Goal: Information Seeking & Learning: Learn about a topic

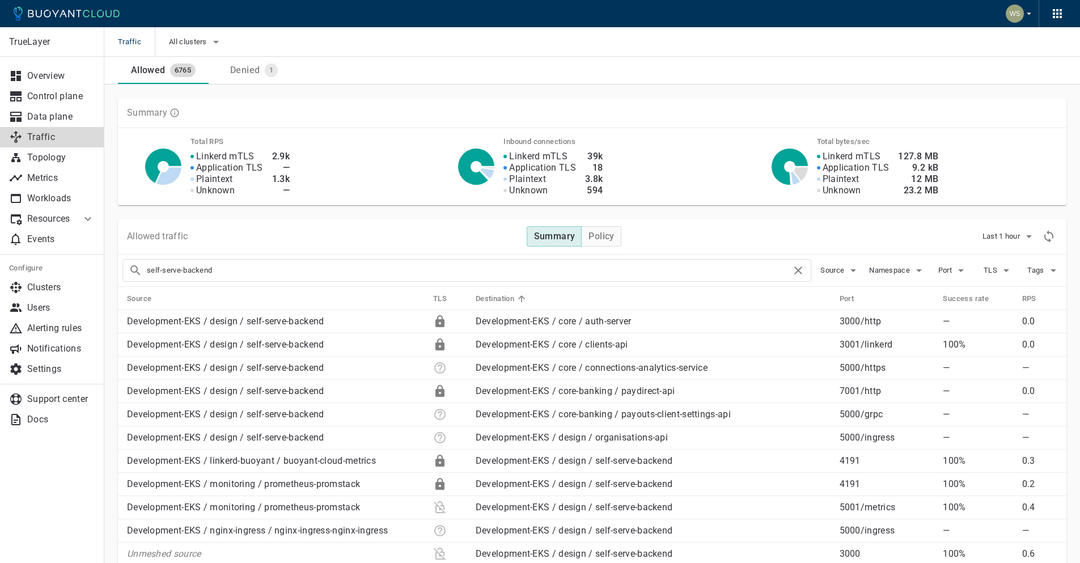
scroll to position [36, 0]
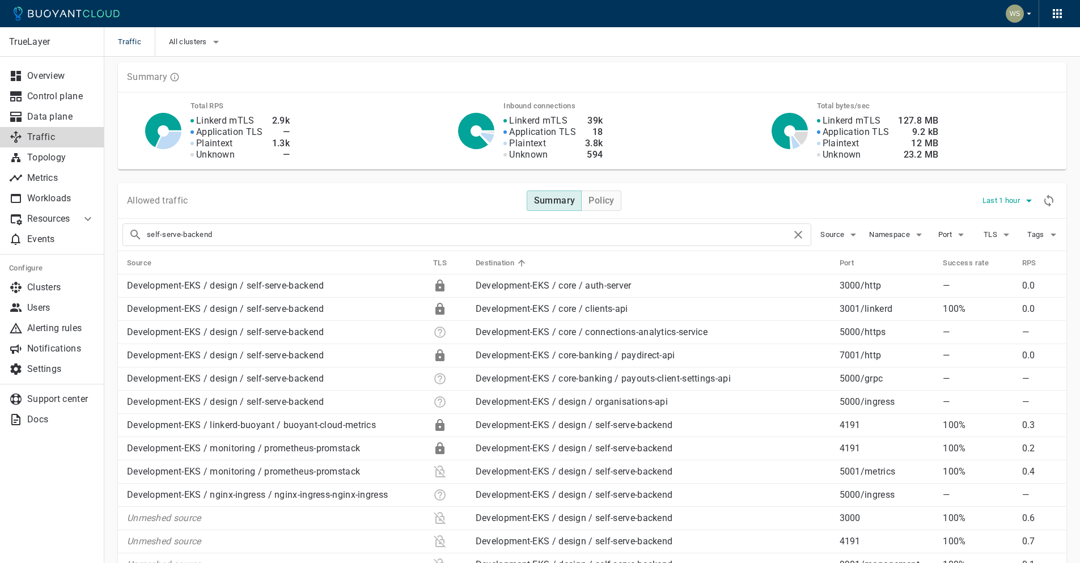
click at [1013, 198] on span "Last 1 hour" at bounding box center [1003, 200] width 40 height 9
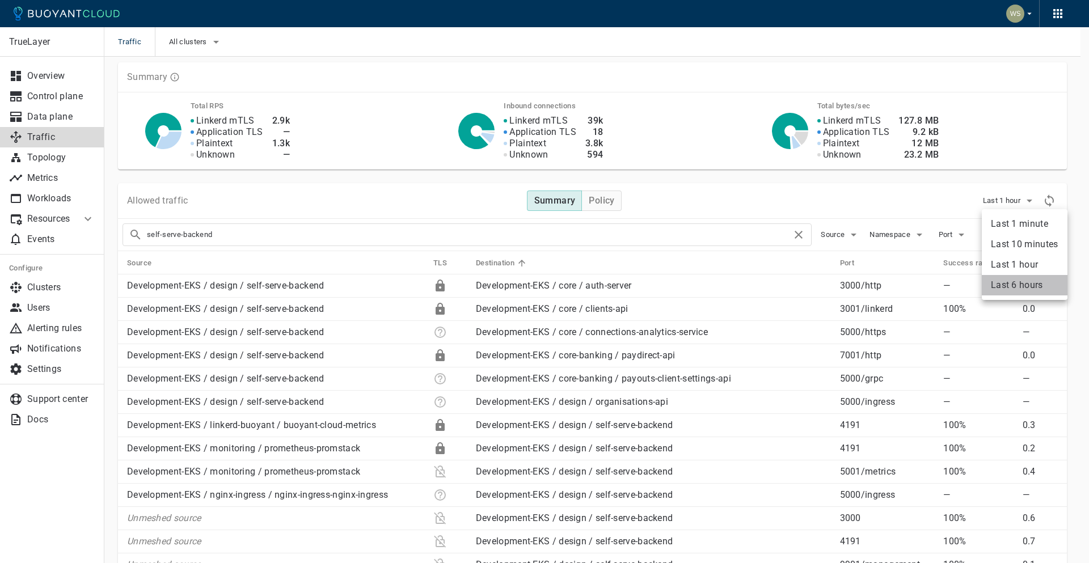
click at [1008, 285] on li "Last 6 hours" at bounding box center [1025, 285] width 86 height 20
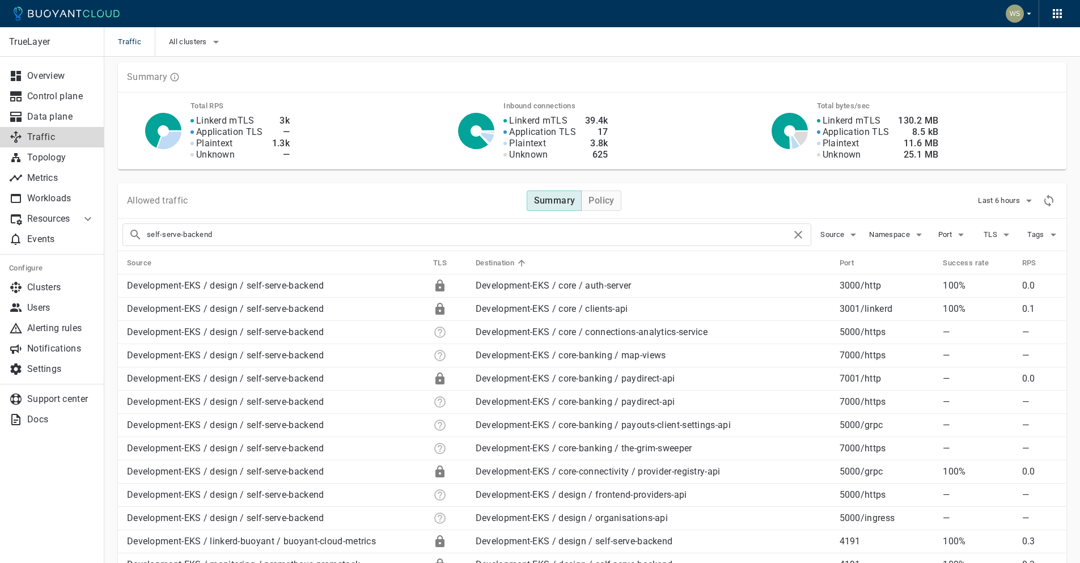
click at [386, 204] on div "Allowed traffic Summary Policy Last 6 hours" at bounding box center [592, 201] width 949 height 36
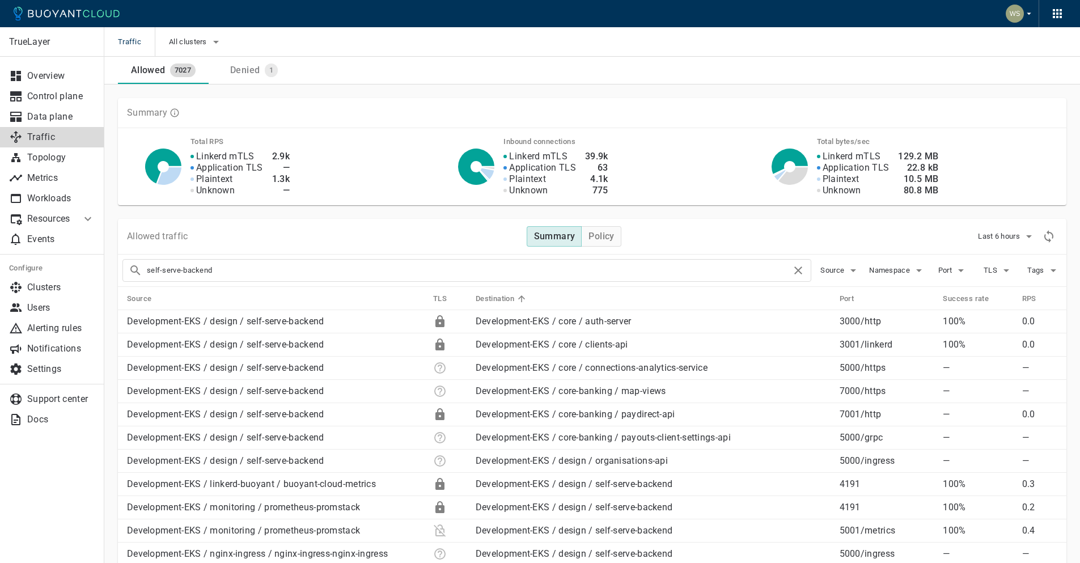
click at [316, 301] on th "Source" at bounding box center [271, 298] width 306 height 23
click at [321, 298] on th "Source" at bounding box center [271, 298] width 306 height 23
click at [396, 297] on th "Source" at bounding box center [271, 298] width 306 height 23
drag, startPoint x: 271, startPoint y: 297, endPoint x: 247, endPoint y: 297, distance: 23.3
click at [271, 297] on th "Source" at bounding box center [271, 298] width 306 height 23
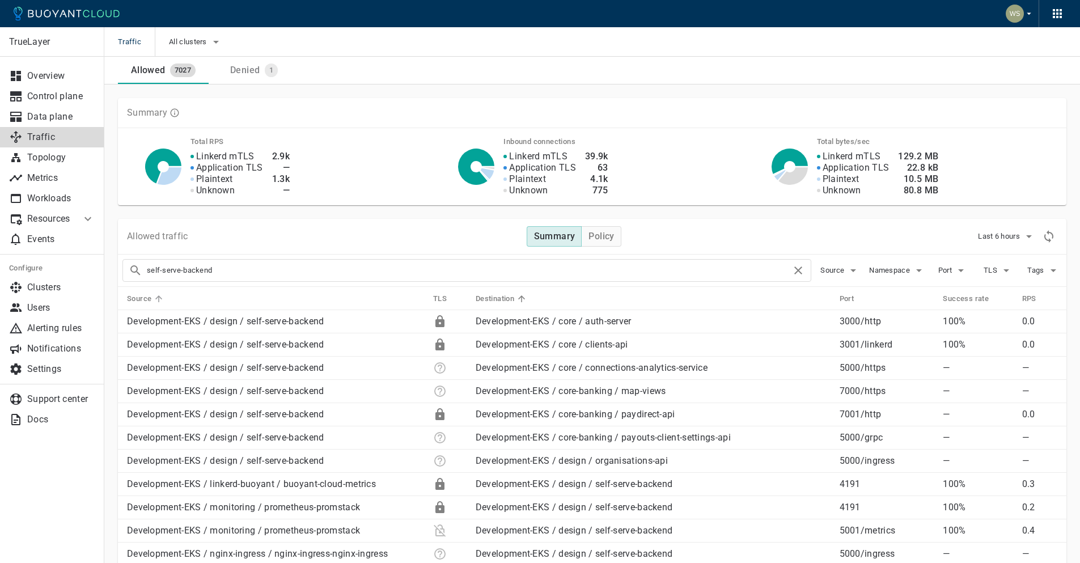
click at [155, 296] on icon at bounding box center [159, 299] width 10 height 10
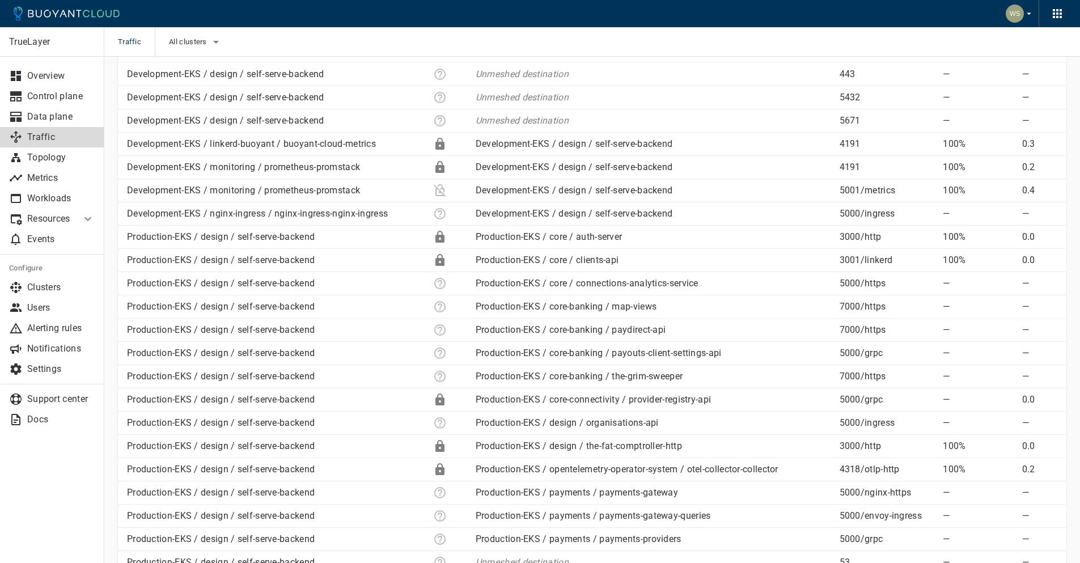
scroll to position [609, 0]
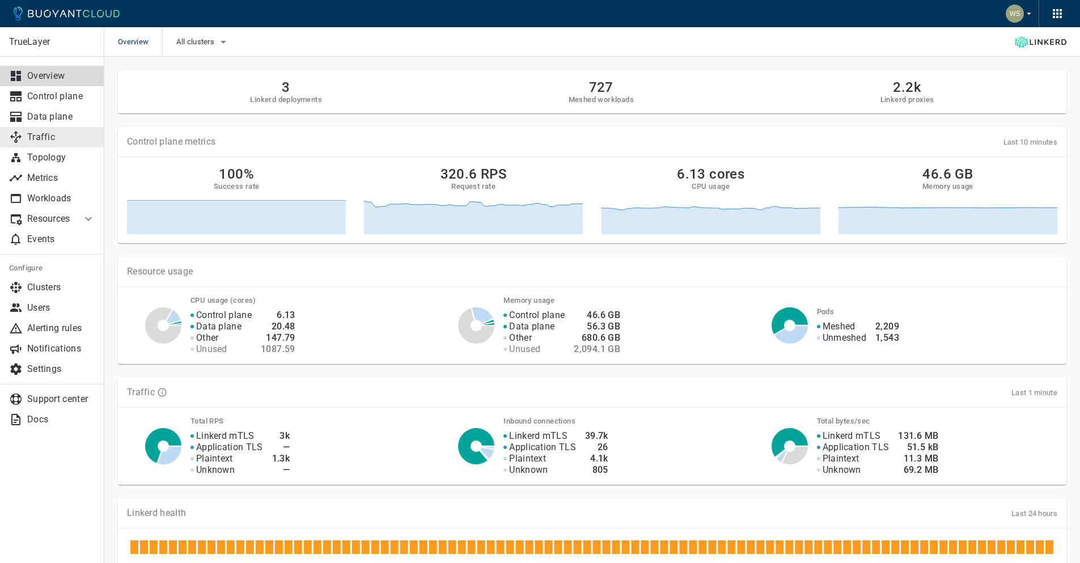
click at [53, 137] on p "Traffic" at bounding box center [61, 137] width 68 height 11
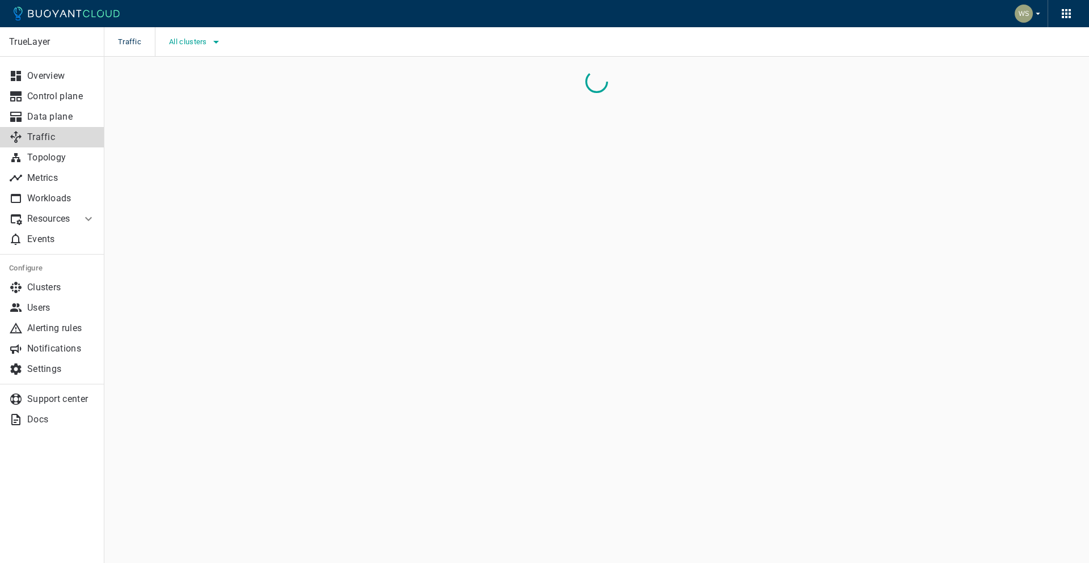
click at [210, 41] on icon "button" at bounding box center [216, 42] width 14 height 14
click at [233, 78] on span "Production-EKS" at bounding box center [227, 76] width 65 height 11
click at [190, 78] on input "Production-EKS" at bounding box center [183, 77] width 14 height 14
checkbox input "true"
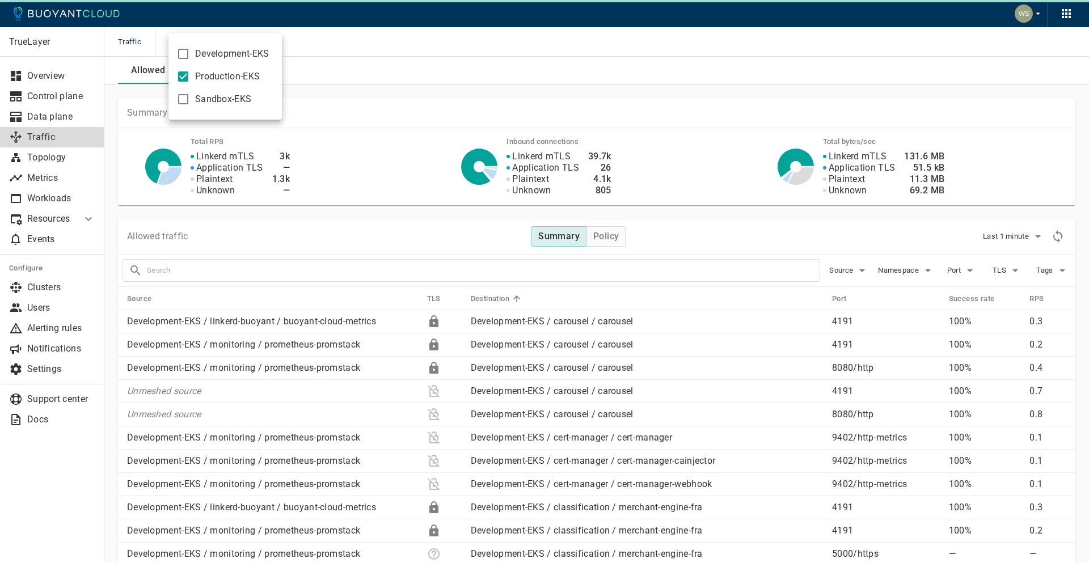
click at [391, 42] on div at bounding box center [544, 281] width 1089 height 563
click at [260, 269] on input "text" at bounding box center [479, 271] width 664 height 16
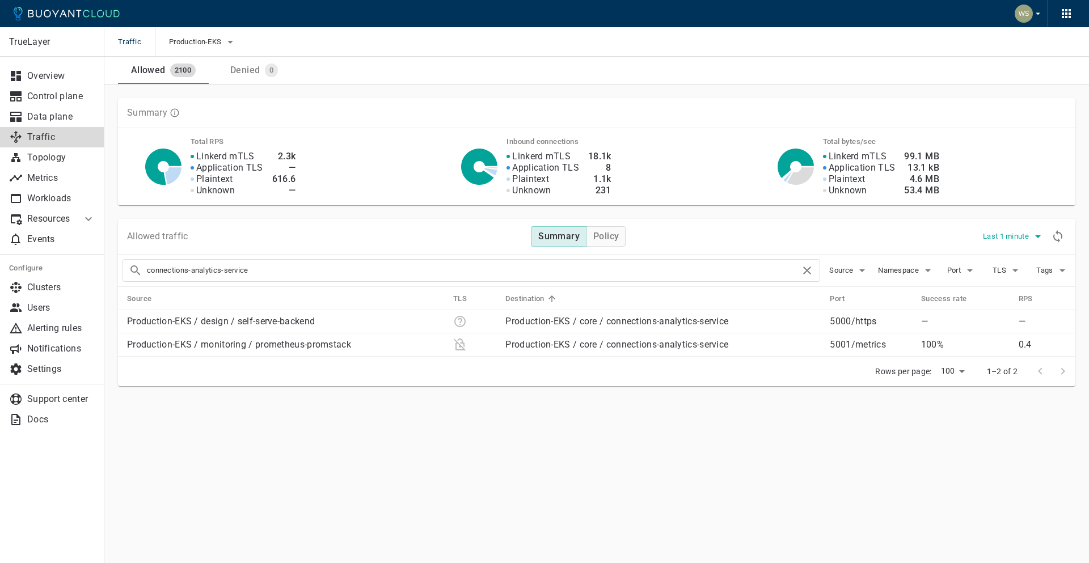
click at [1016, 240] on span "Last 1 minute" at bounding box center [1007, 236] width 48 height 9
click at [1015, 317] on li "Last 6 hours" at bounding box center [1025, 321] width 86 height 20
click at [1066, 235] on div "Allowed traffic Summary Policy Last 6 hours" at bounding box center [596, 237] width 957 height 36
click at [1064, 236] on icon "Refresh metrics" at bounding box center [1058, 237] width 14 height 14
drag, startPoint x: 265, startPoint y: 272, endPoint x: 133, endPoint y: 254, distance: 133.5
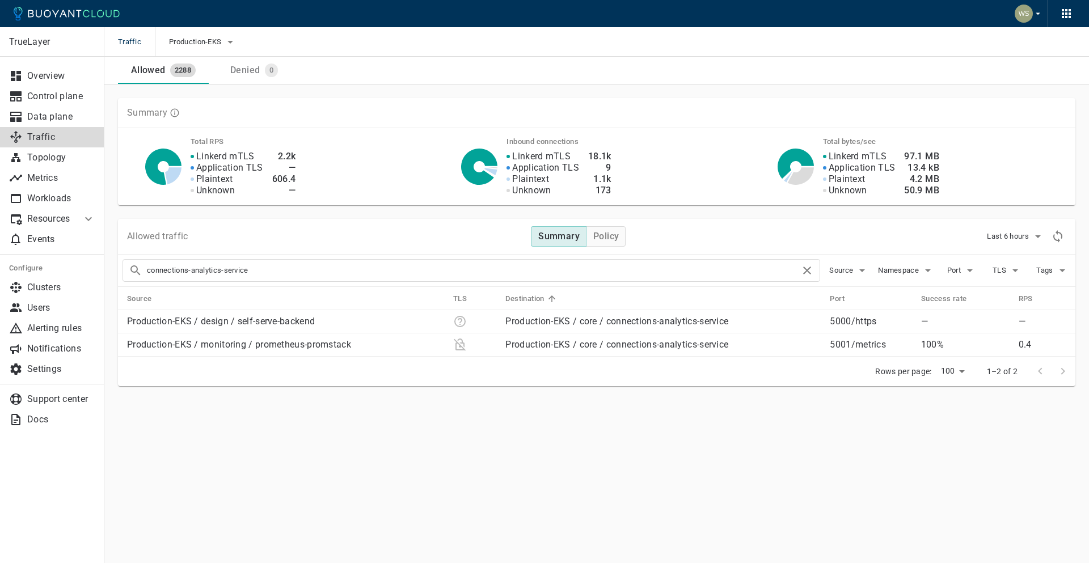
click at [133, 254] on div "connections-analytics-service" at bounding box center [466, 266] width 707 height 32
type input "map-views"
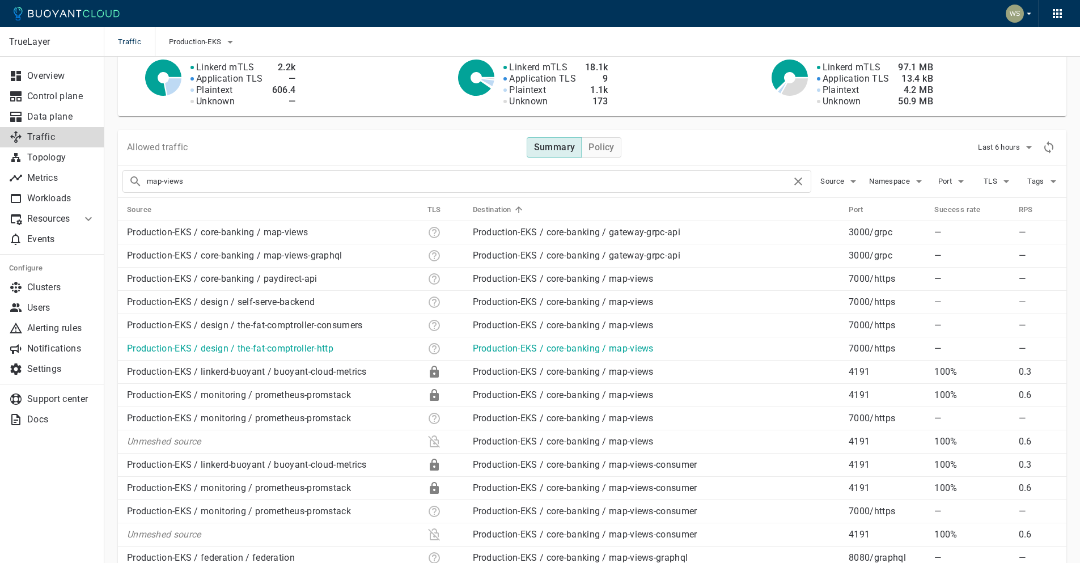
scroll to position [98, 0]
